Goal: Transaction & Acquisition: Purchase product/service

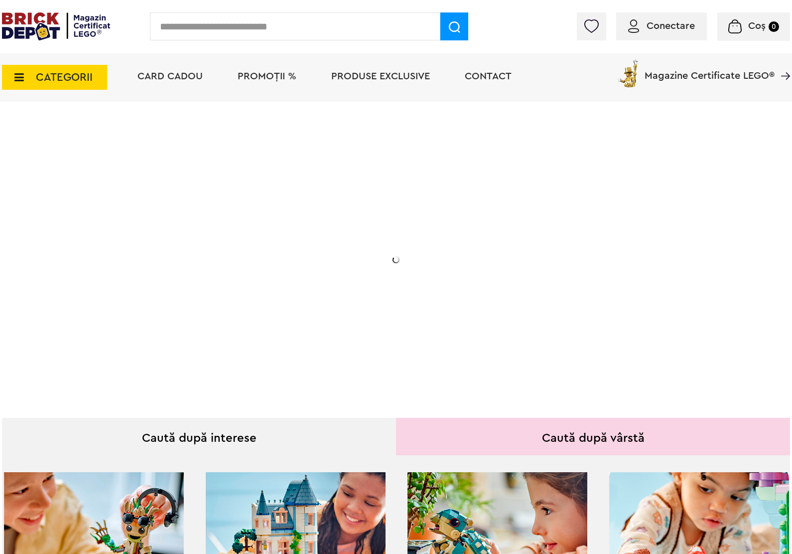
click at [23, 53] on div "Conectare Coș 0" at bounding box center [396, 26] width 792 height 53
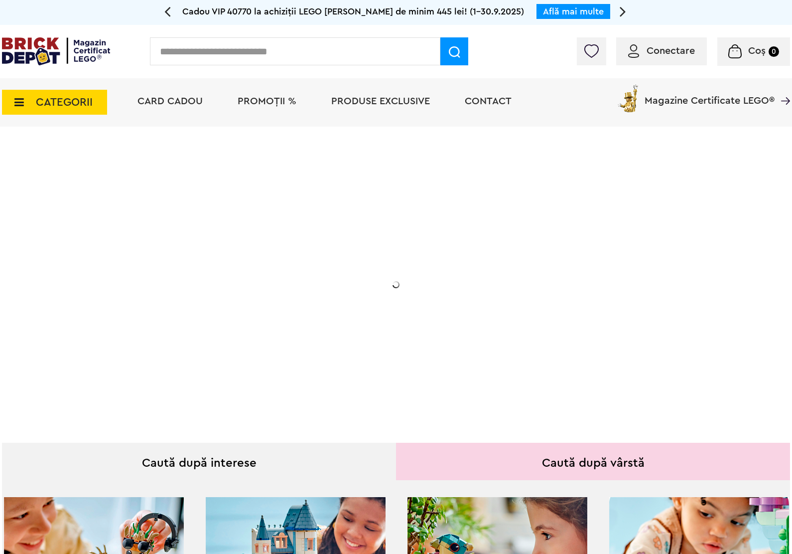
click at [20, 93] on span "CATEGORII" at bounding box center [54, 102] width 105 height 25
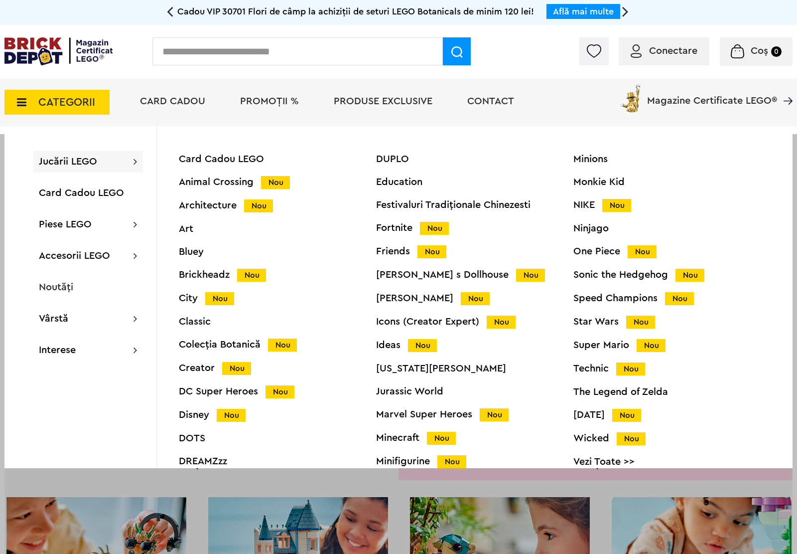
click at [590, 320] on div "Star Wars Nou" at bounding box center [672, 321] width 197 height 10
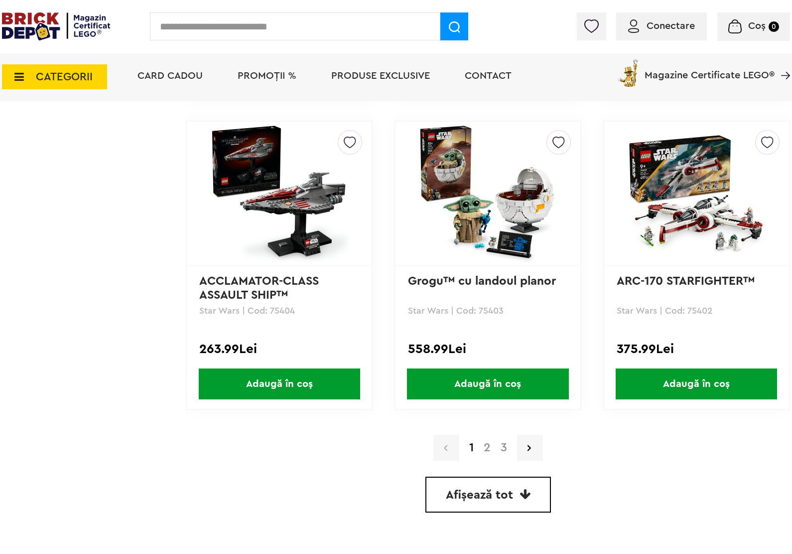
scroll to position [2741, 0]
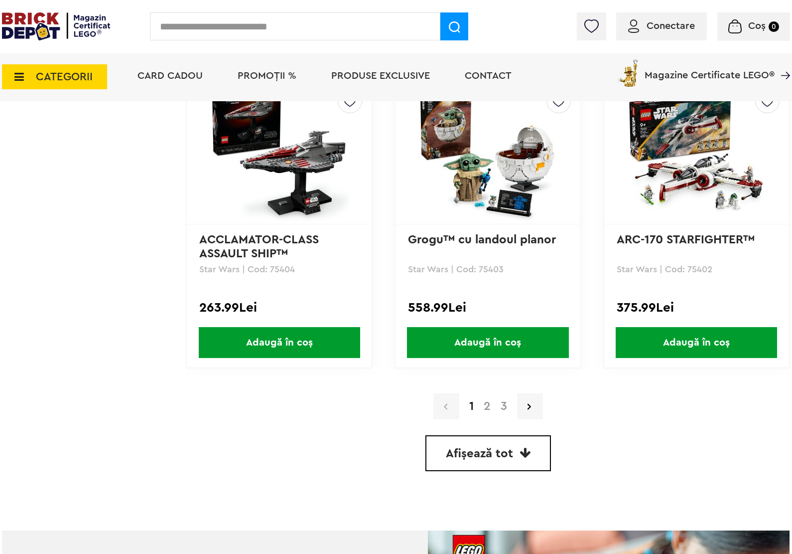
click at [486, 400] on link "2" at bounding box center [487, 406] width 17 height 12
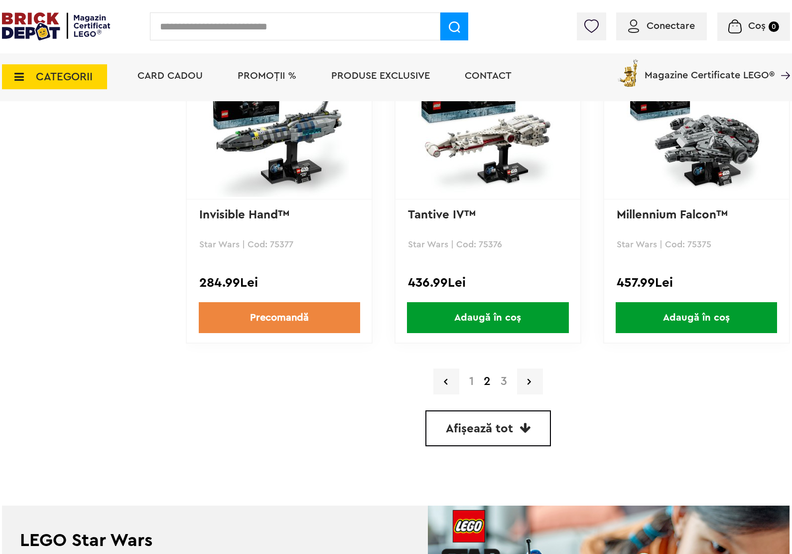
scroll to position [2828, 0]
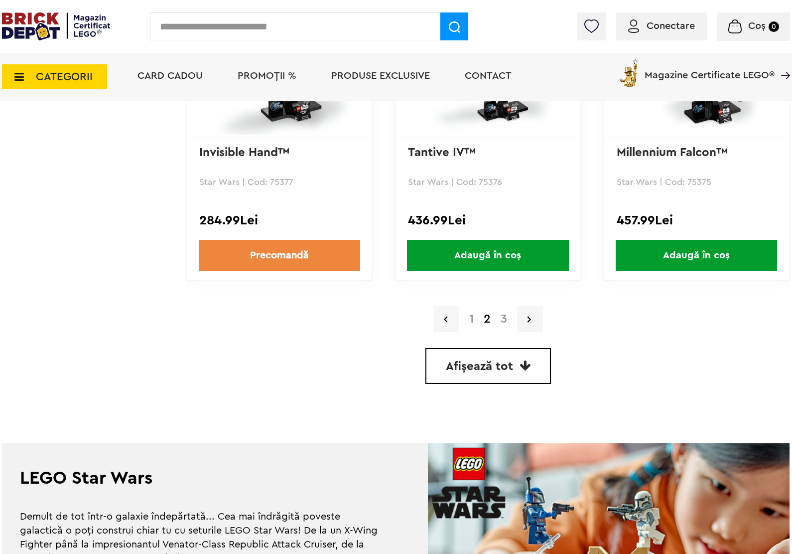
click at [504, 316] on link "3" at bounding box center [504, 319] width 16 height 12
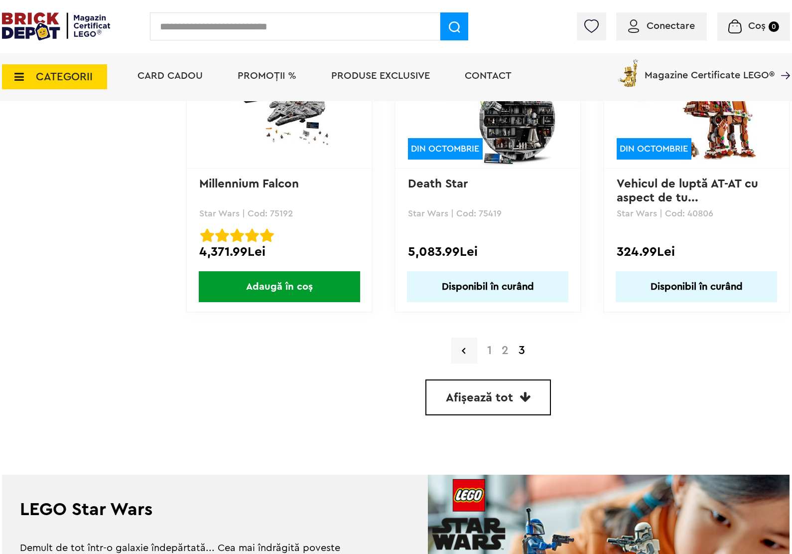
scroll to position [2492, 0]
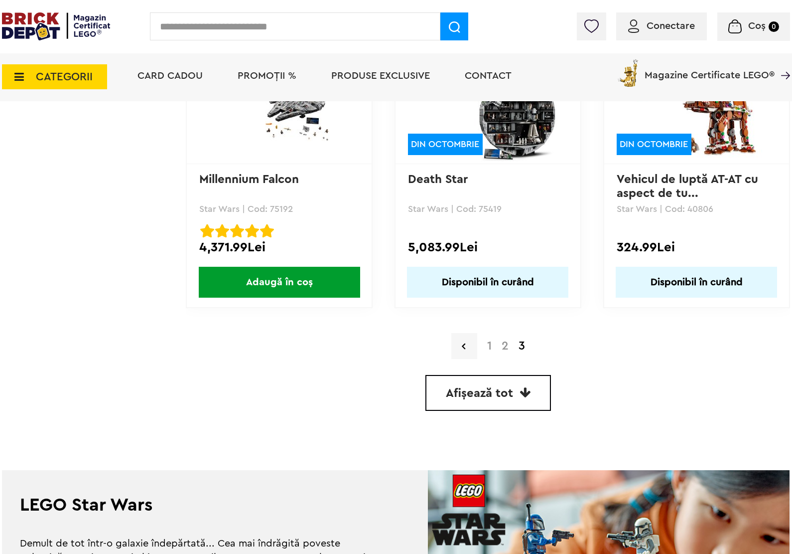
click at [504, 340] on link "2" at bounding box center [505, 346] width 17 height 12
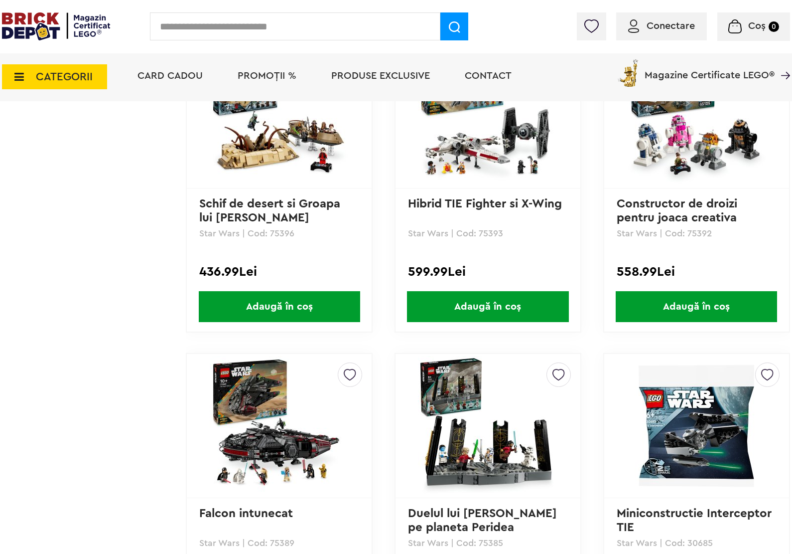
scroll to position [1059, 0]
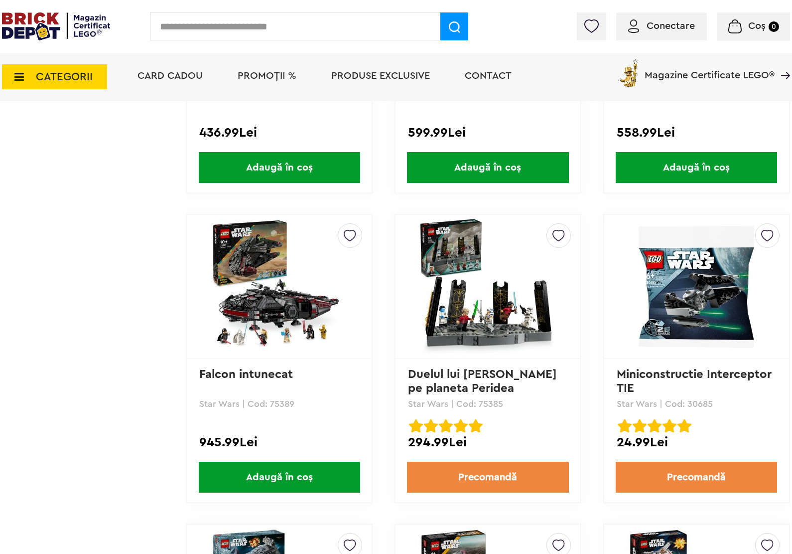
click at [251, 293] on img at bounding box center [280, 287] width 140 height 140
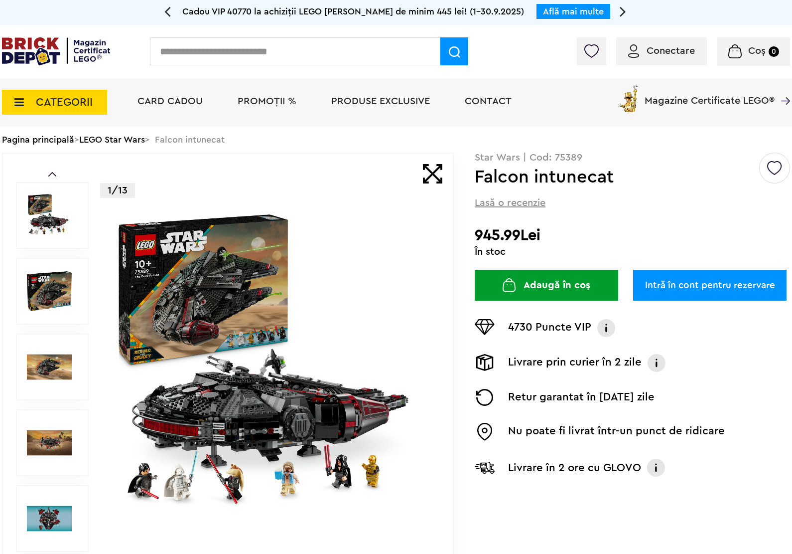
click at [671, 295] on link "Intră în cont pentru rezervare" at bounding box center [709, 285] width 153 height 31
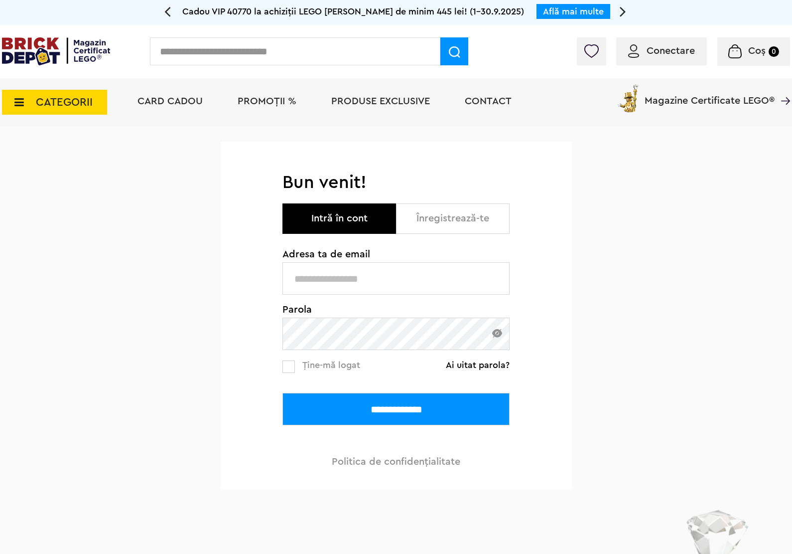
click at [464, 272] on input "text" at bounding box center [396, 278] width 227 height 32
type input "**********"
click at [459, 403] on input "**********" at bounding box center [396, 409] width 227 height 32
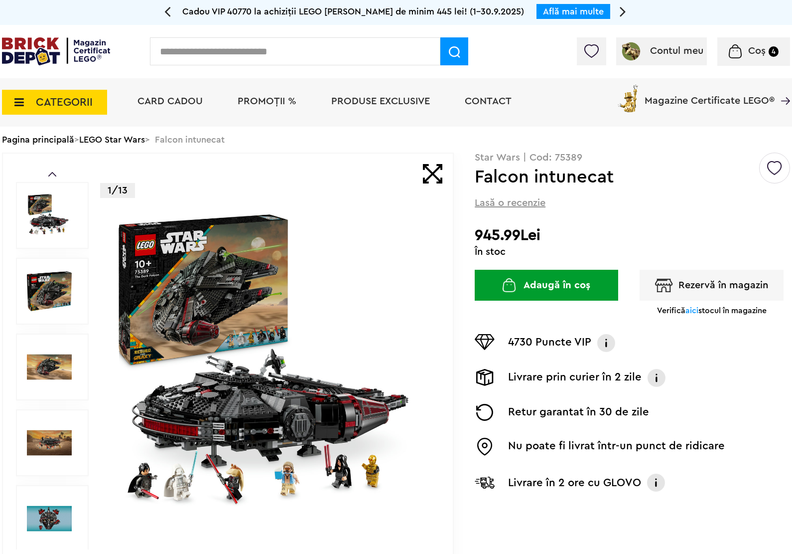
click at [664, 283] on img "button" at bounding box center [664, 285] width 18 height 13
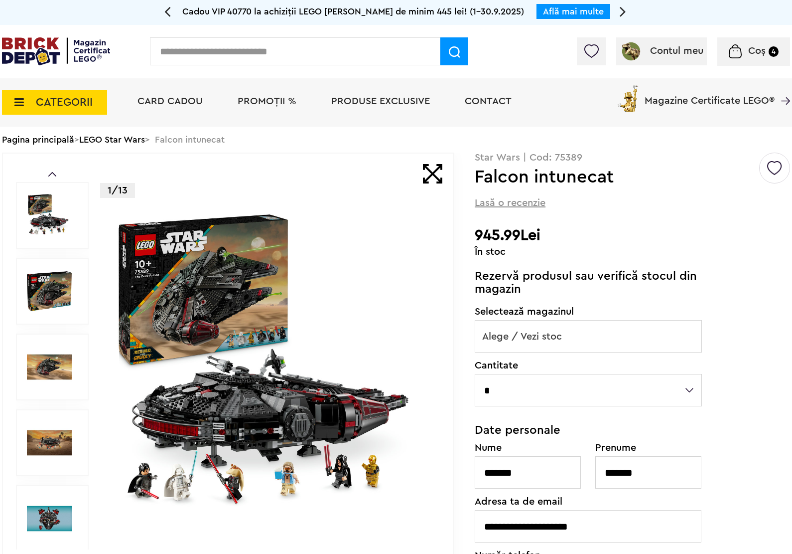
click at [611, 327] on span "Alege / Vezi stoc" at bounding box center [588, 336] width 226 height 32
click at [749, 306] on div "**********" at bounding box center [632, 420] width 315 height 536
click at [562, 137] on div "Pagina principală > LEGO Star Wars > Falcon intunecat" at bounding box center [396, 140] width 788 height 26
